Goal: Information Seeking & Learning: Learn about a topic

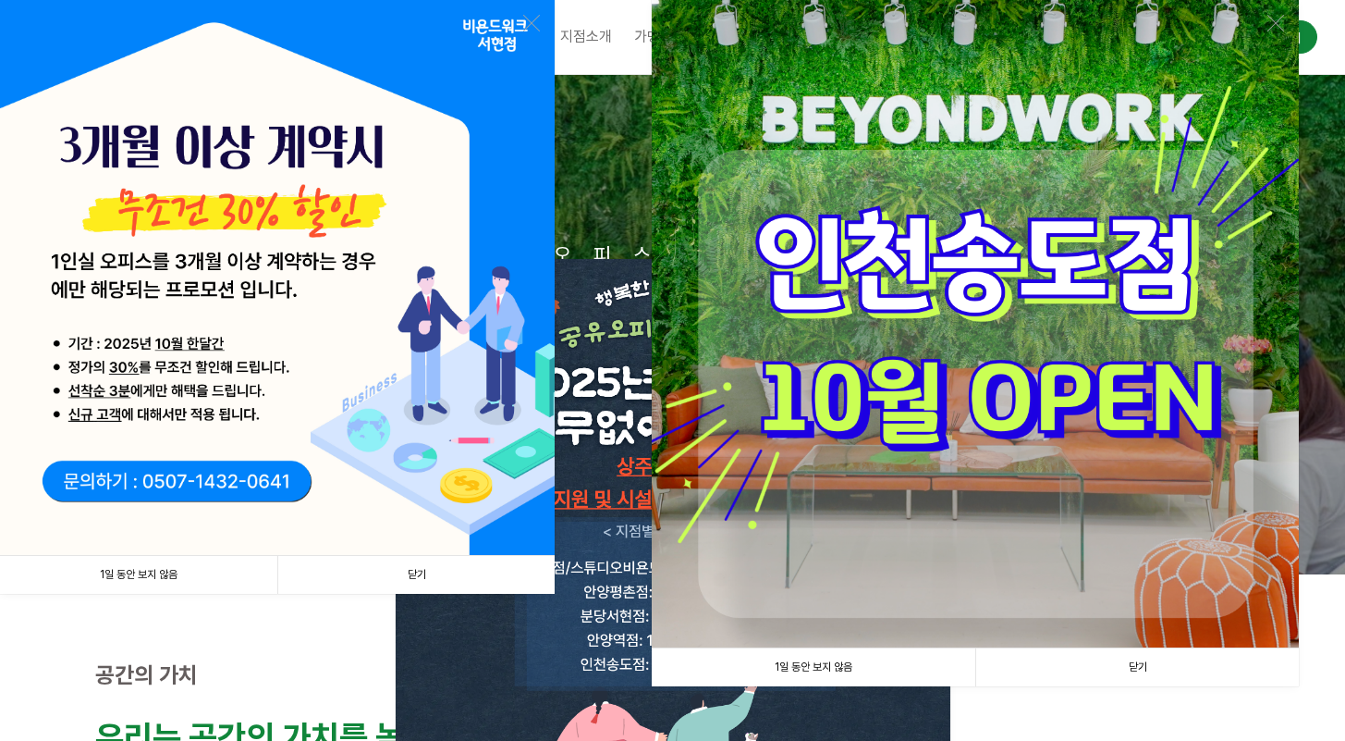
click at [510, 574] on link "닫기" at bounding box center [415, 575] width 277 height 38
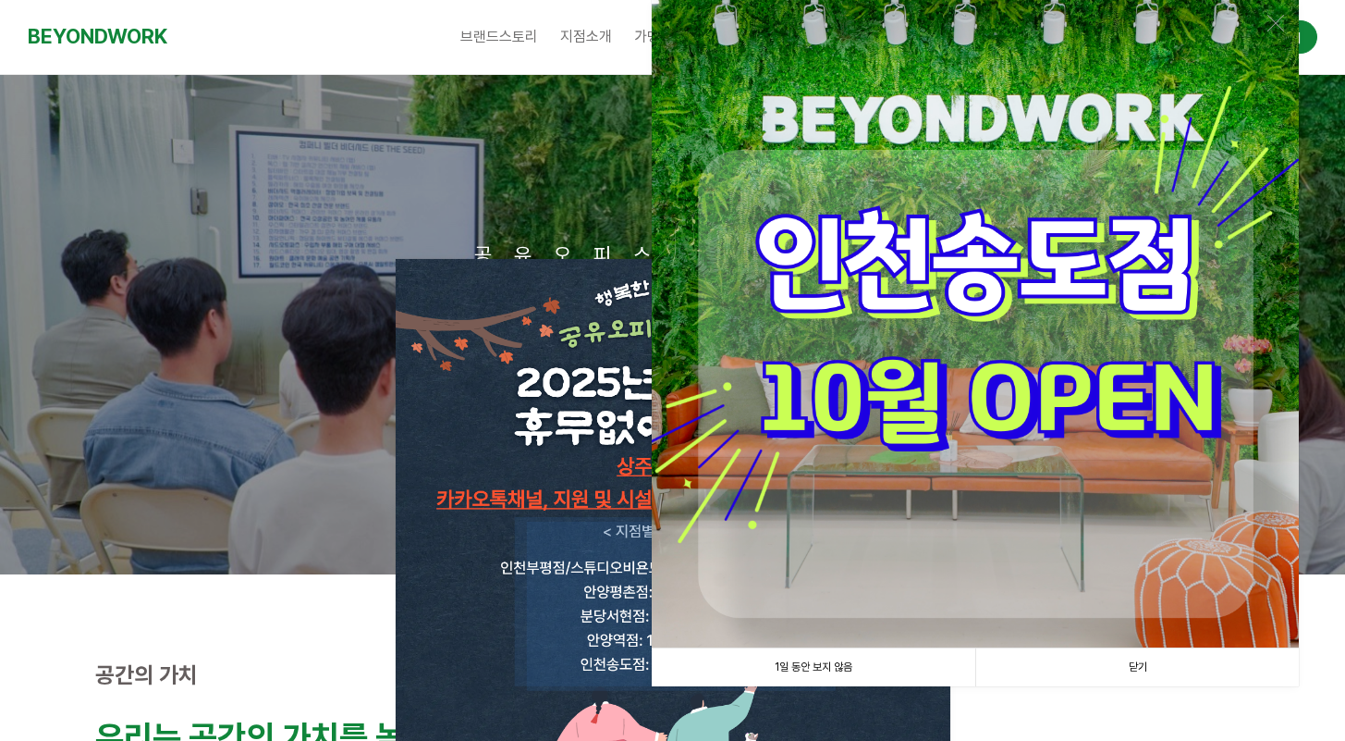
click at [1164, 670] on link "닫기" at bounding box center [1138, 667] width 324 height 38
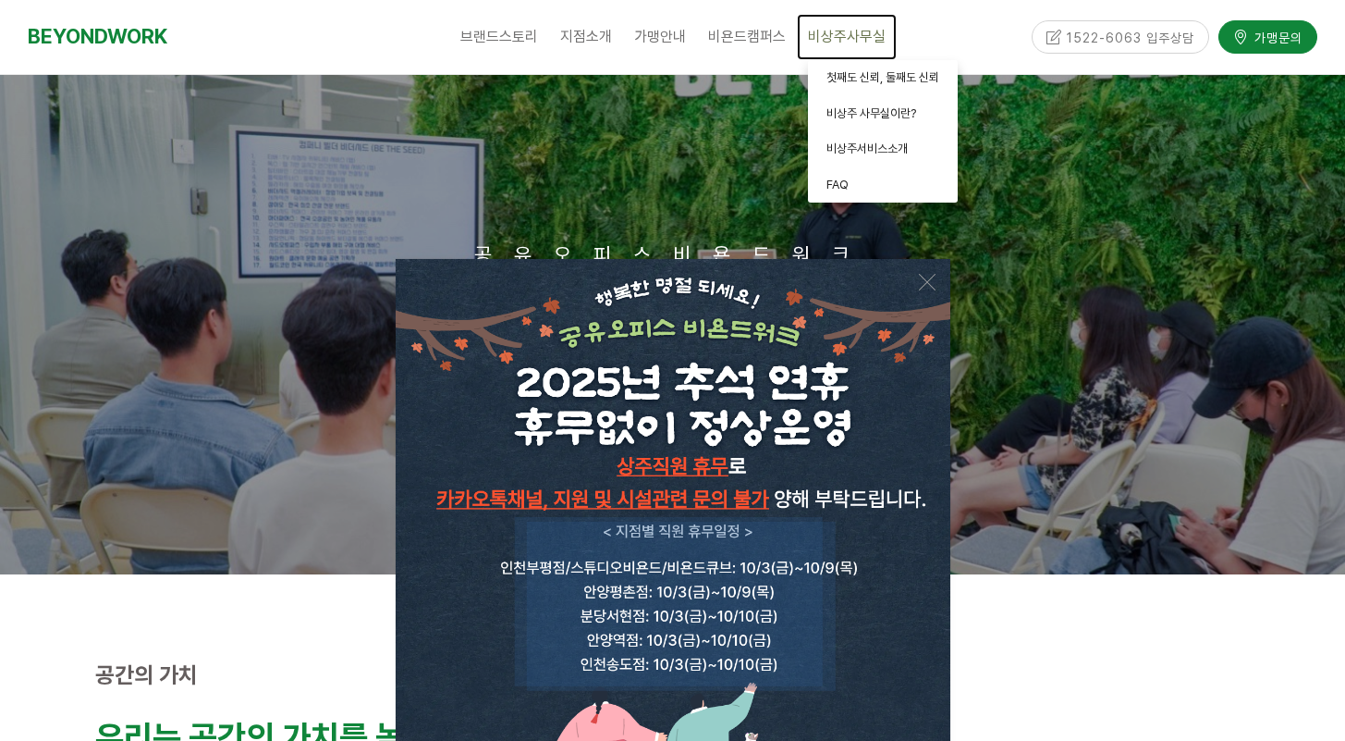
click at [840, 46] on link "비상주사무실" at bounding box center [847, 37] width 100 height 46
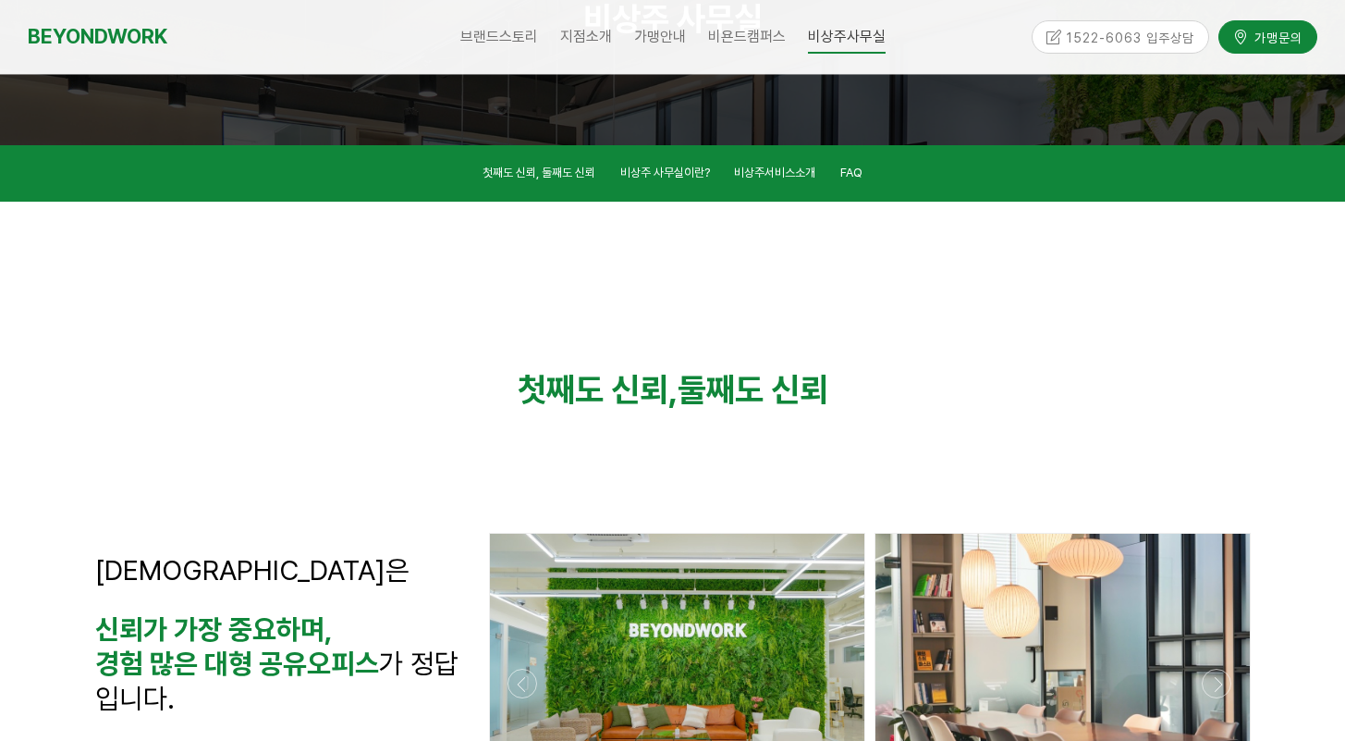
scroll to position [171, 0]
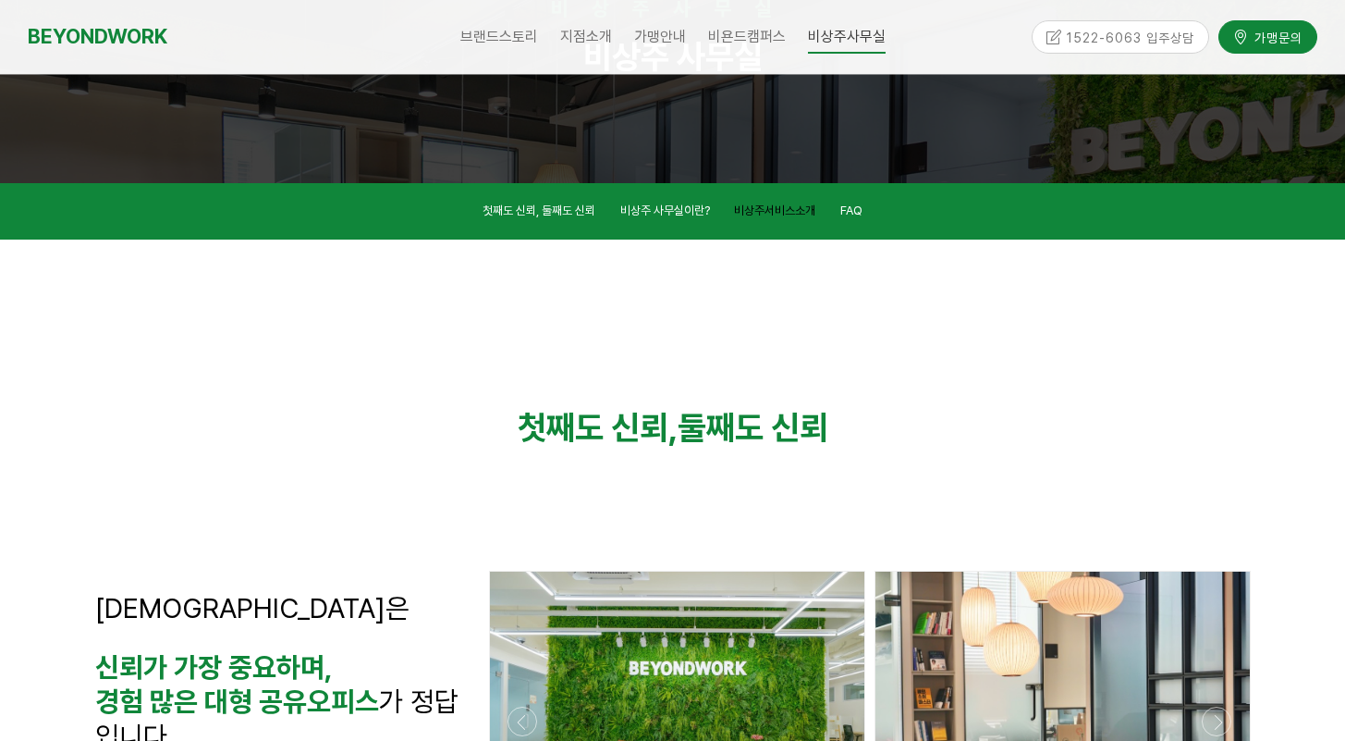
click at [766, 212] on span "비상주서비스소개" at bounding box center [774, 210] width 81 height 14
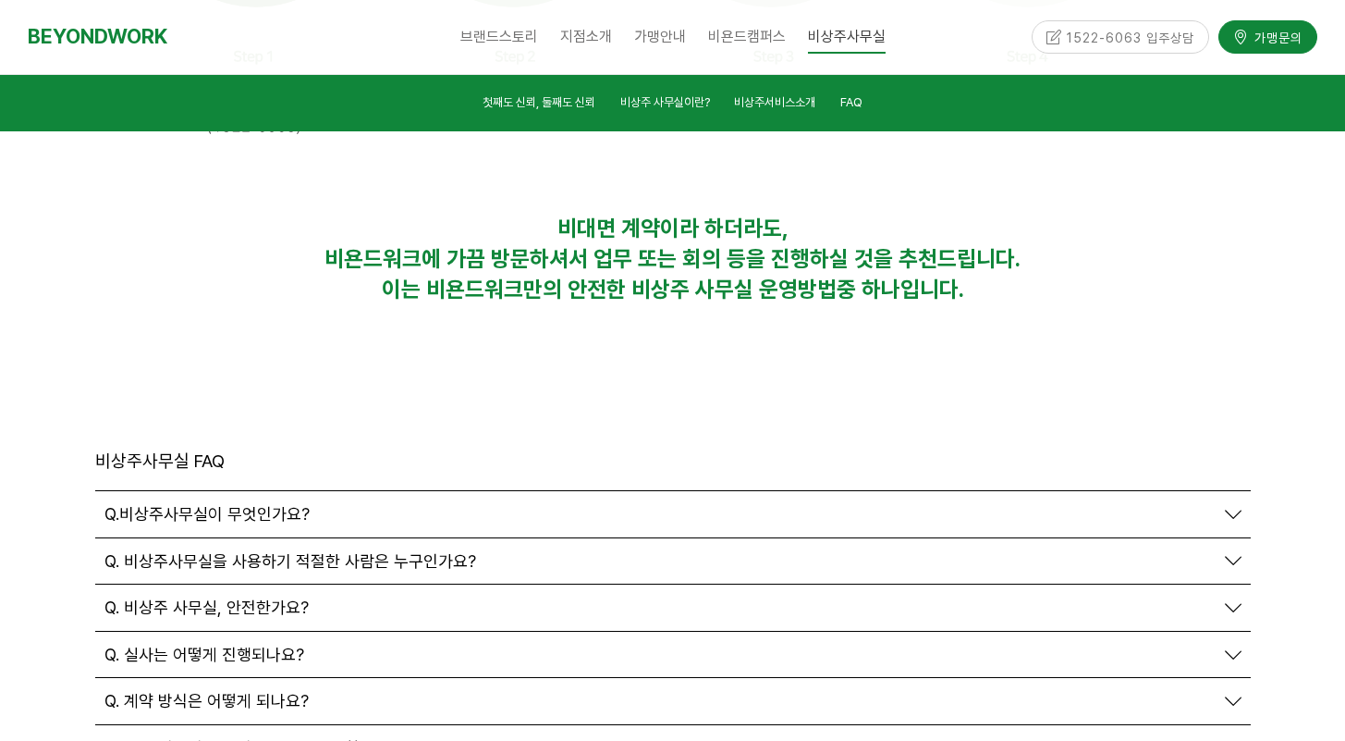
scroll to position [6287, 0]
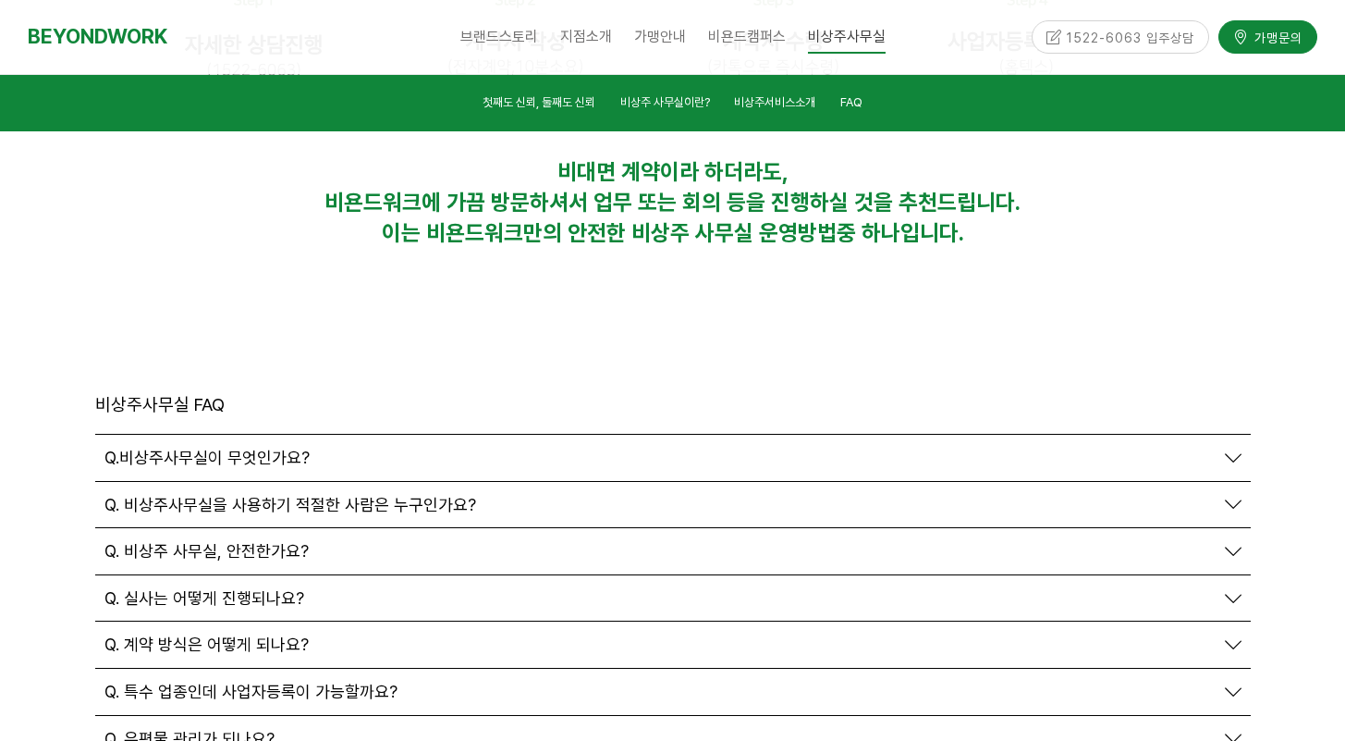
click at [274, 716] on div "Q. 우편물 관리가 되나요?" at bounding box center [673, 739] width 1156 height 46
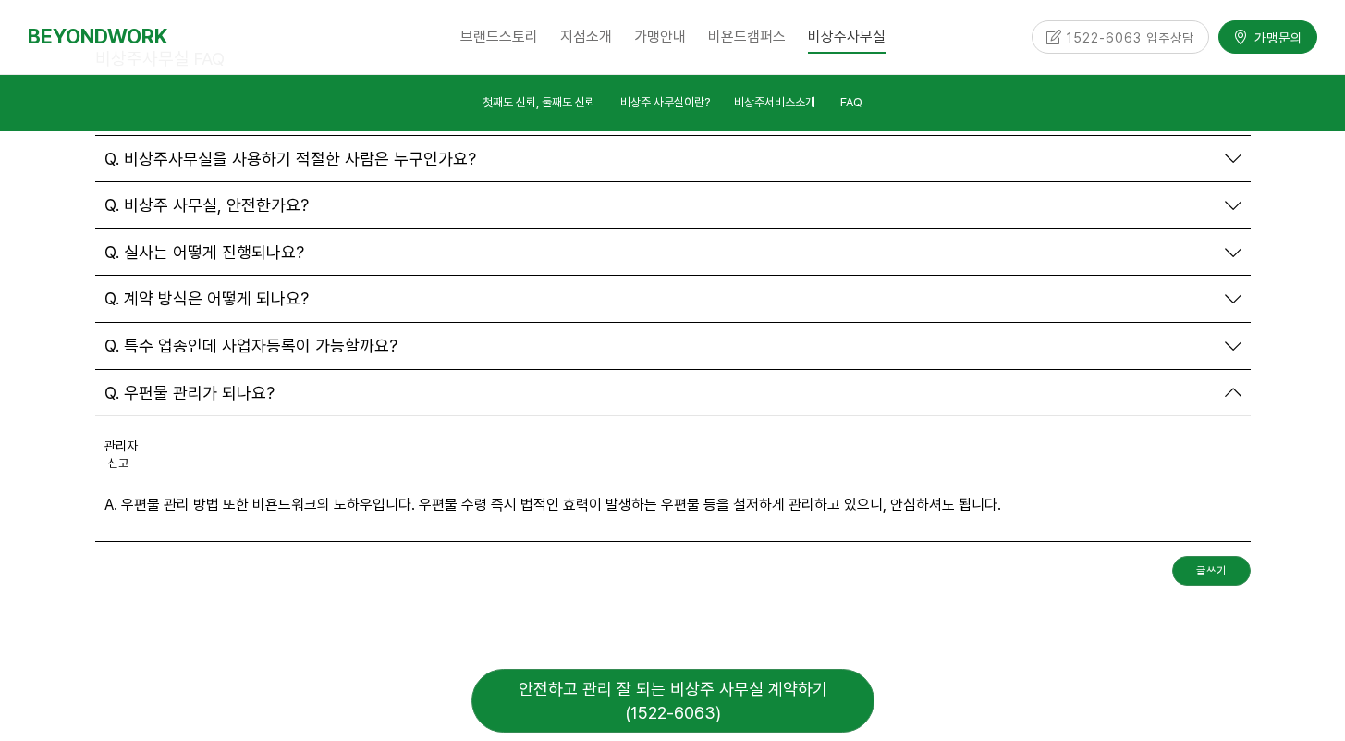
scroll to position [6832, 0]
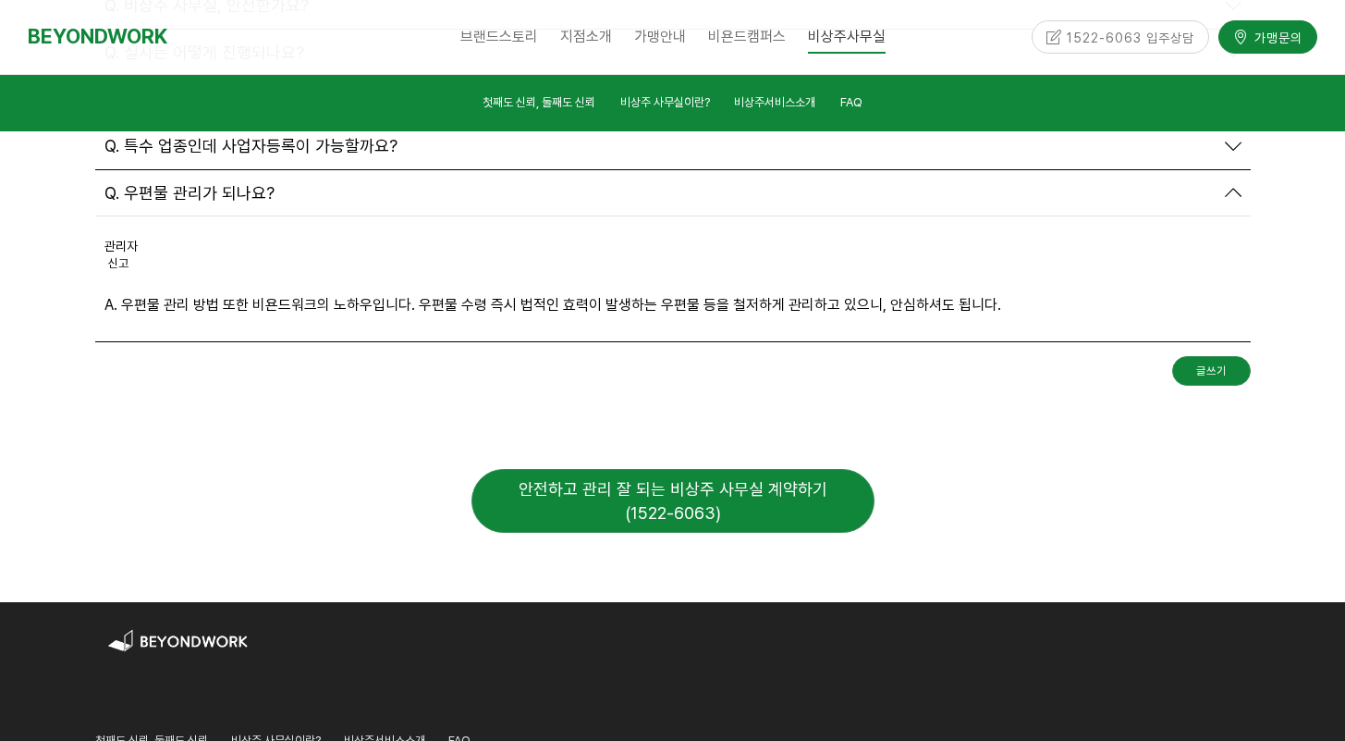
click at [629, 469] on div "안전하고 관리 잘 되는 비상주 사무실 계약하기 (1522-6063)" at bounding box center [673, 501] width 403 height 64
click at [700, 469] on div "안전하고 관리 잘 되는 비상주 사무실 계약하기 (1522-6063)" at bounding box center [673, 501] width 403 height 64
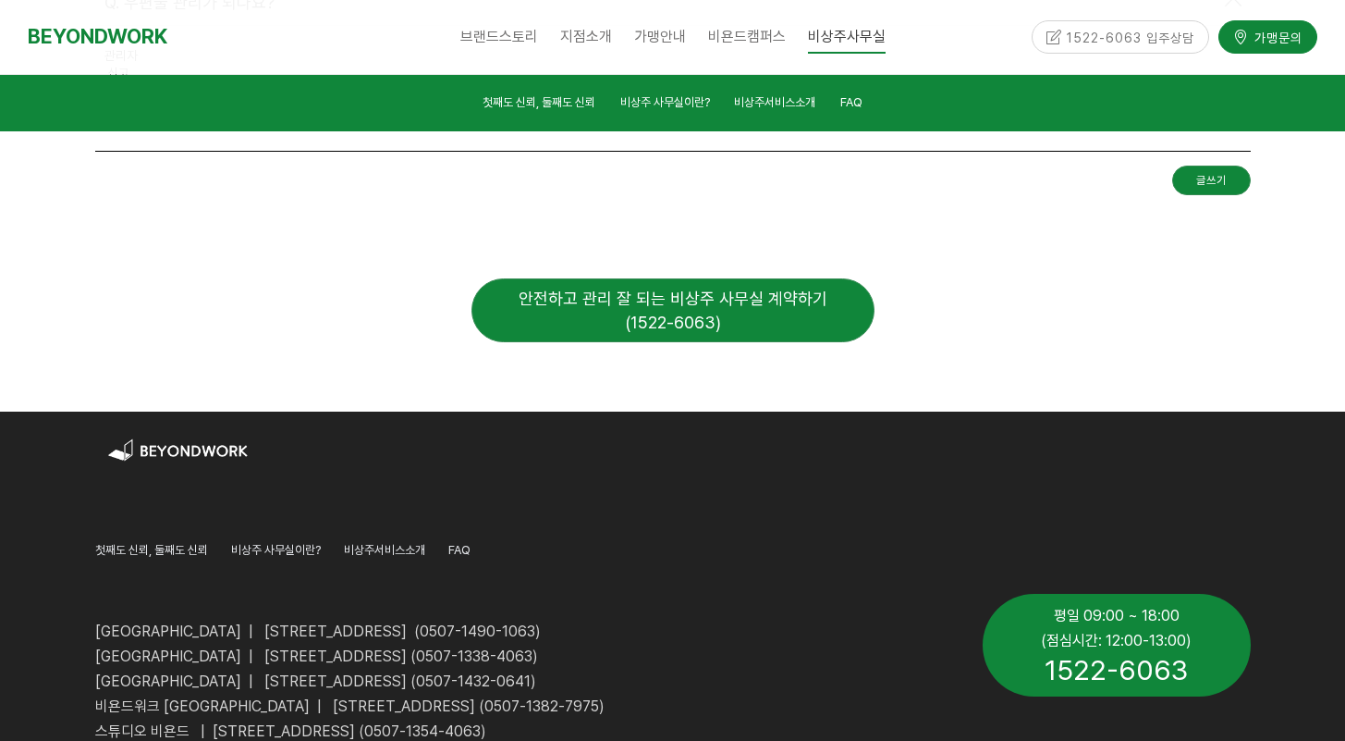
scroll to position [7082, 0]
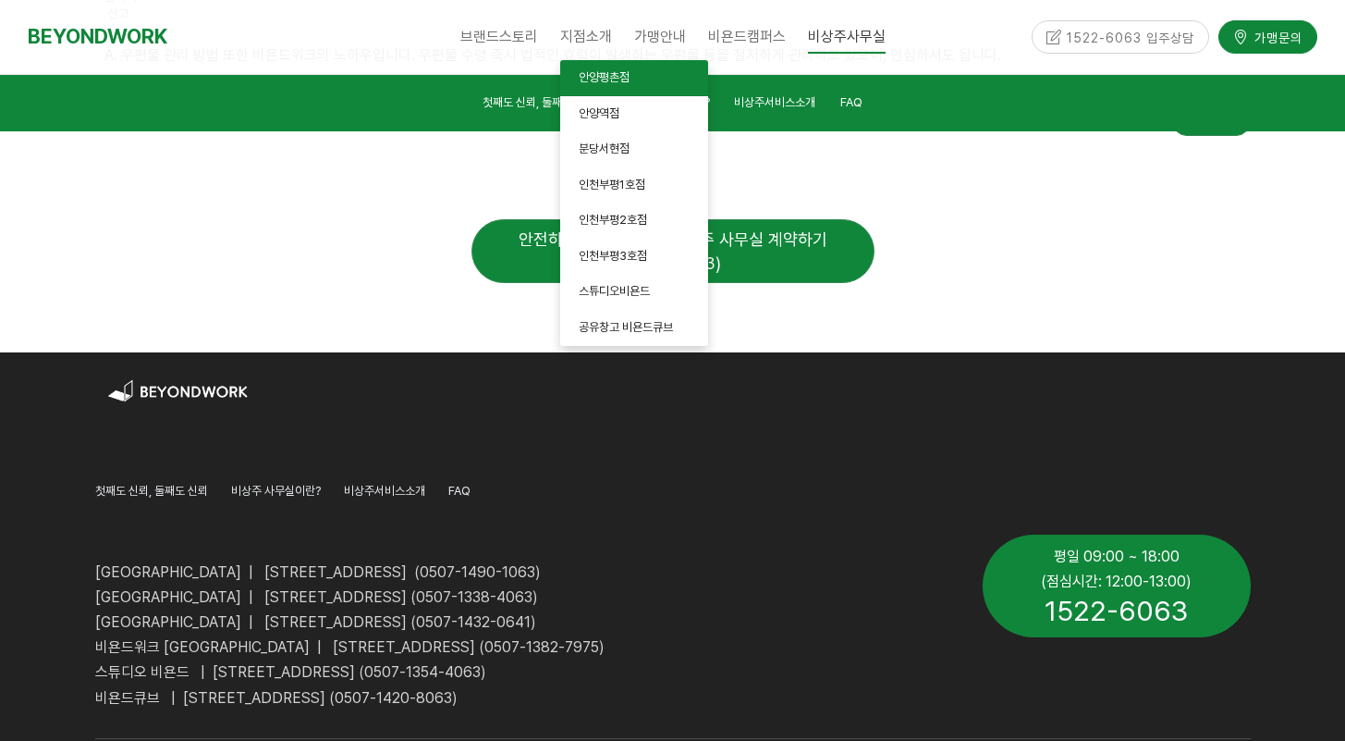
click at [601, 82] on span "안양평촌점" at bounding box center [604, 77] width 51 height 14
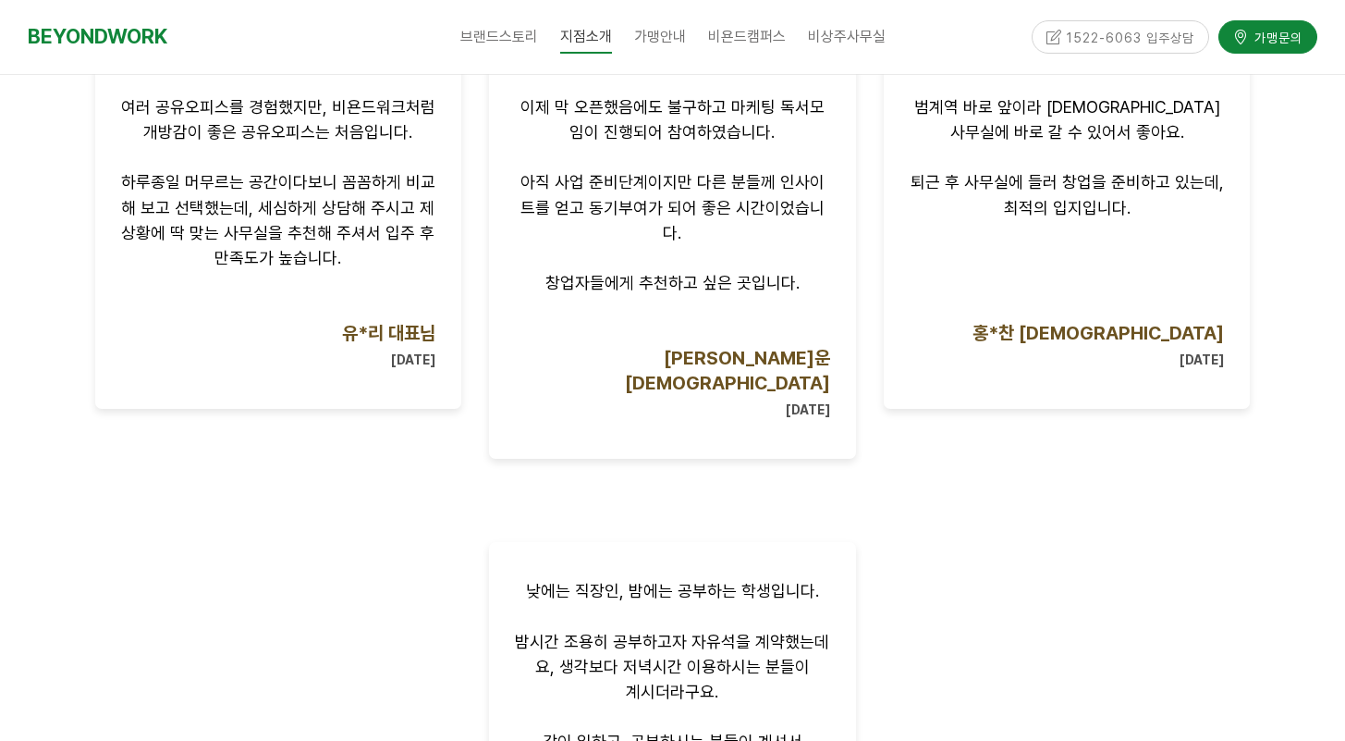
scroll to position [1101, 0]
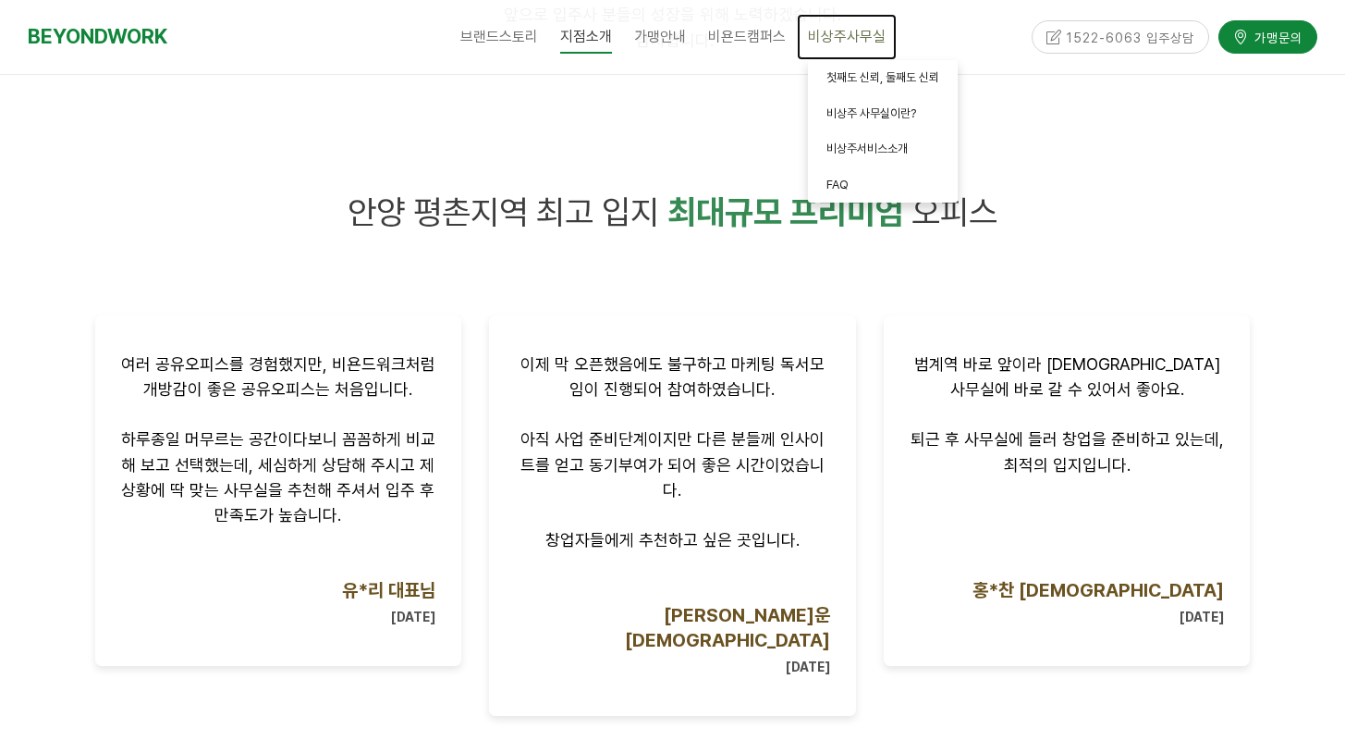
click at [838, 45] on span "비상주사무실" at bounding box center [847, 37] width 78 height 18
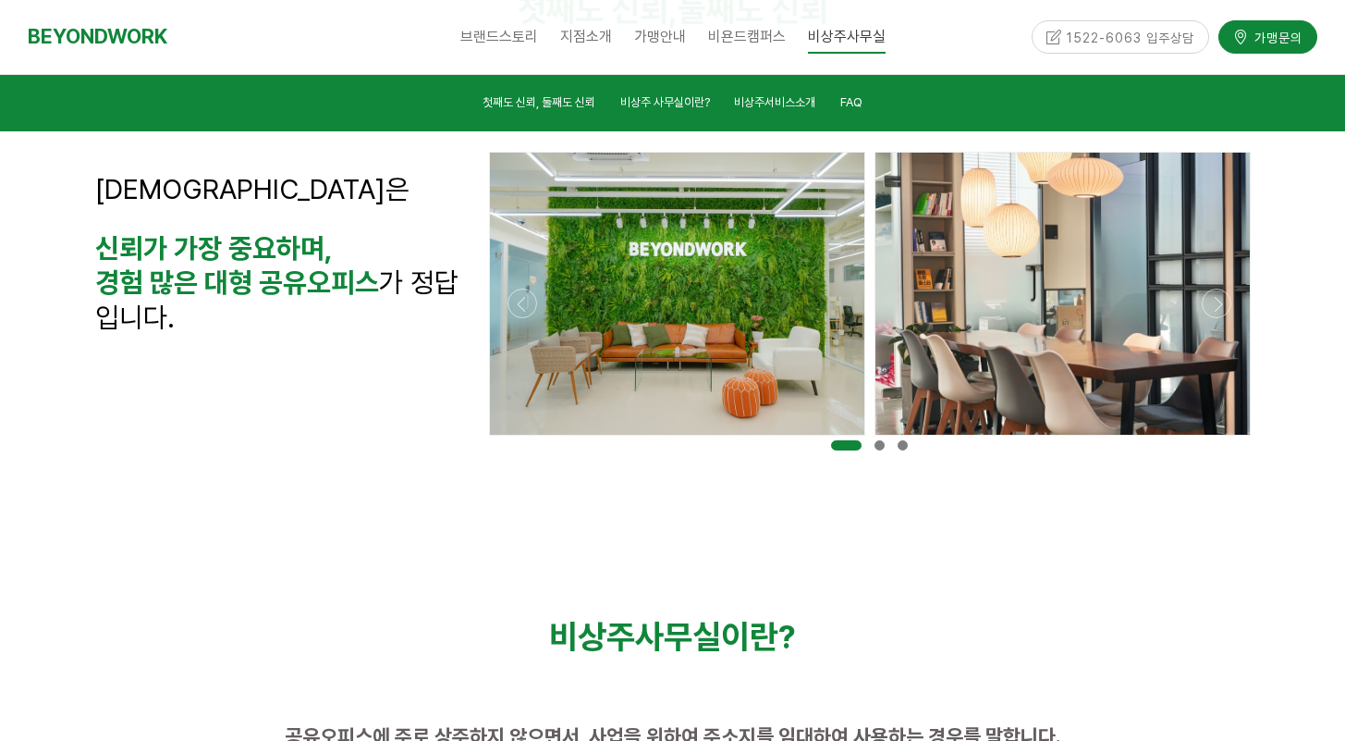
scroll to position [450, 0]
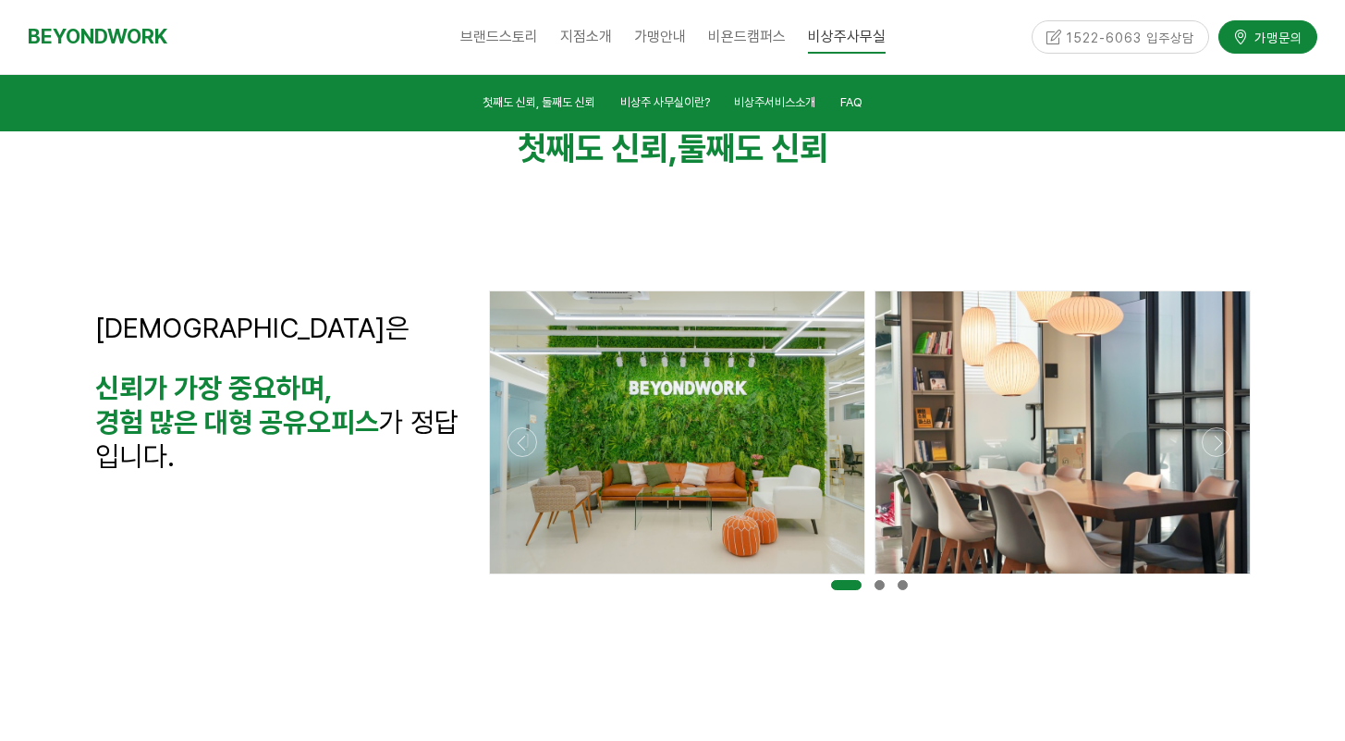
click at [838, 104] on li "FAQ" at bounding box center [851, 104] width 47 height 25
click at [856, 104] on span "FAQ" at bounding box center [852, 102] width 22 height 14
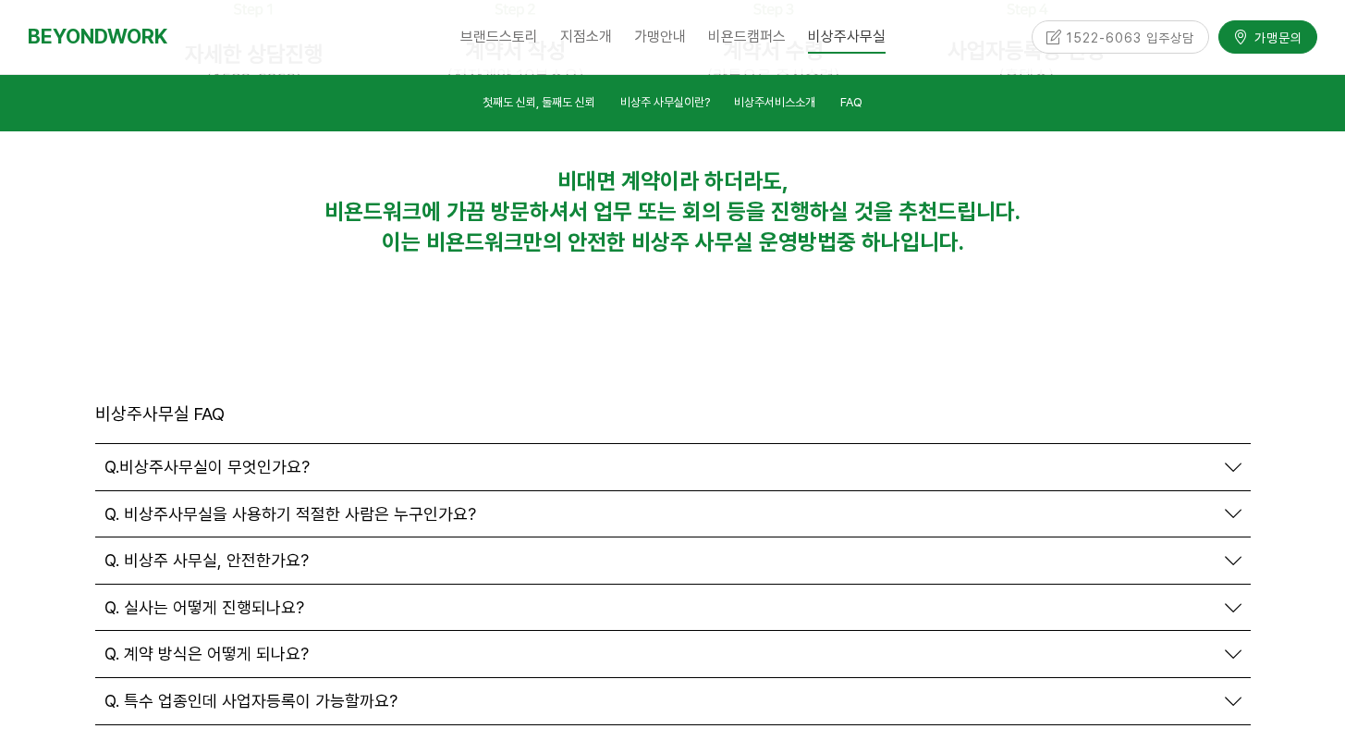
scroll to position [6258, 0]
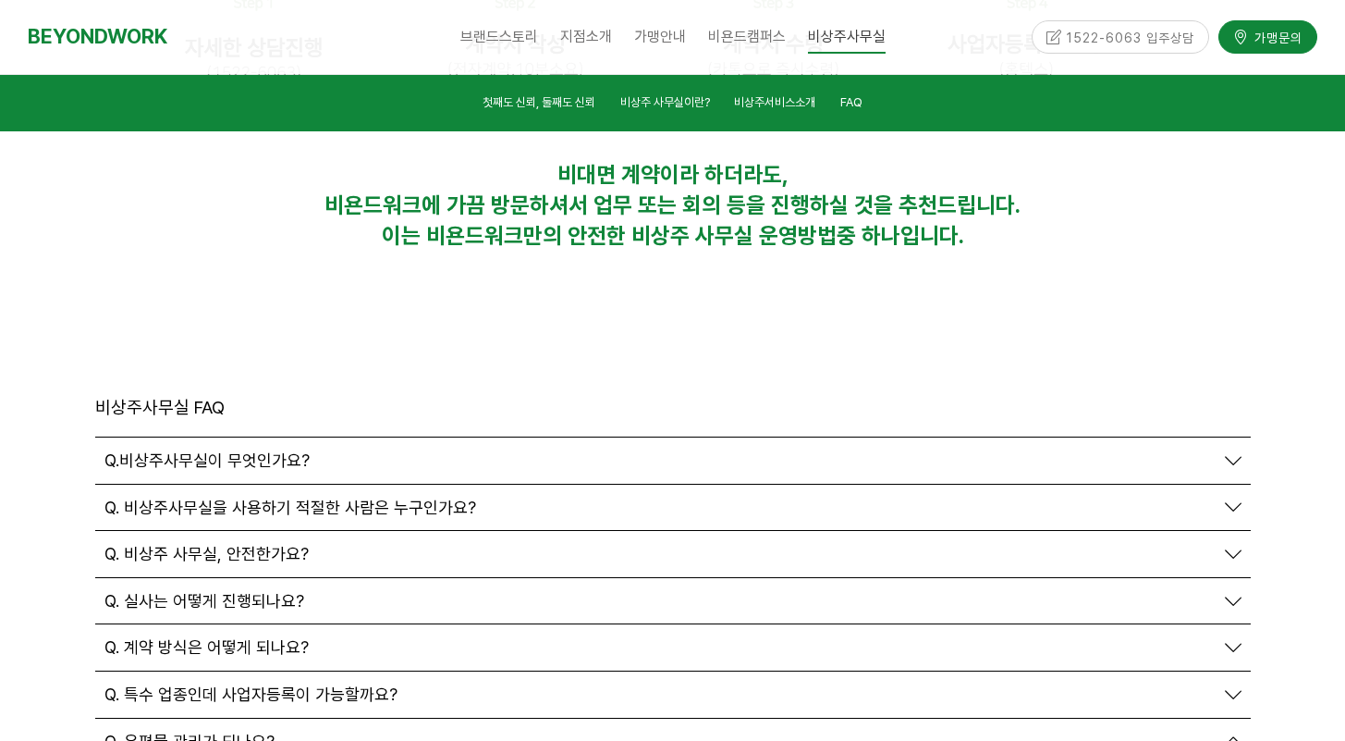
scroll to position [6469, 0]
